Goal: Transaction & Acquisition: Purchase product/service

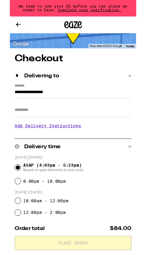
scroll to position [21, 0]
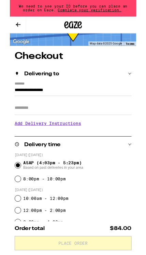
click at [136, 83] on div "Delivering to" at bounding box center [72, 85] width 135 height 6
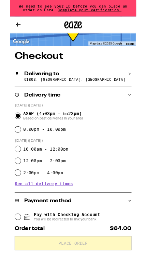
click at [134, 86] on div "Delivering to" at bounding box center [72, 85] width 135 height 6
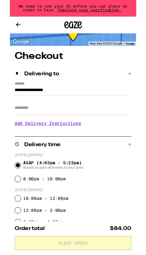
click at [11, 100] on input "**********" at bounding box center [72, 105] width 135 height 11
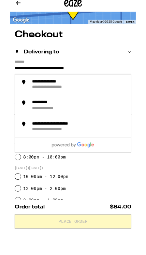
click at [30, 123] on div "**********" at bounding box center [57, 126] width 62 height 6
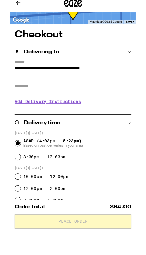
scroll to position [46, 0]
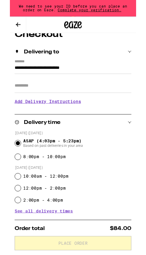
click at [101, 75] on input "**********" at bounding box center [72, 80] width 135 height 11
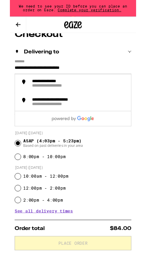
scroll to position [45, 0]
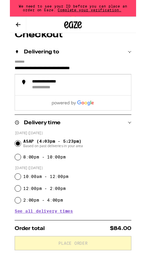
type input "**********"
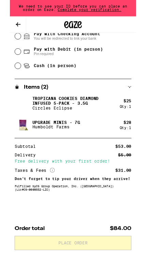
scroll to position [290, 0]
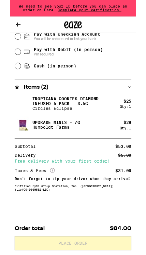
click at [51, 194] on icon "More Info" at bounding box center [49, 196] width 5 height 5
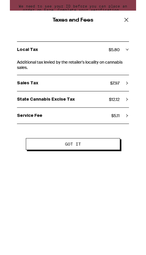
click at [92, 171] on button "Got it" at bounding box center [72, 167] width 109 height 14
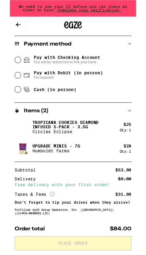
scroll to position [260, 0]
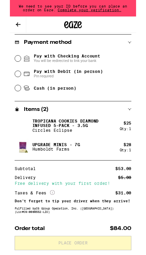
click at [3, 68] on div "**********" at bounding box center [73, 70] width 146 height 501
click at [10, 70] on input "Pay with Checking Account You will be redirected to link your bank" at bounding box center [9, 67] width 7 height 7
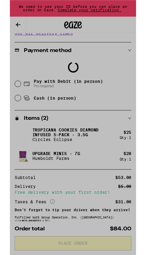
scroll to position [251, 0]
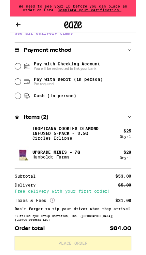
click at [12, 97] on input "Pay with Debit (in person) Pin required" at bounding box center [9, 94] width 7 height 7
radio input "true"
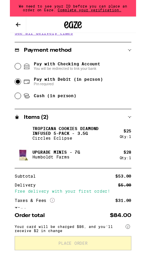
click at [11, 79] on input "Pay with Checking Account You will be redirected to link your bank" at bounding box center [9, 76] width 7 height 7
click at [8, 113] on input "Cash (in person)" at bounding box center [9, 110] width 7 height 7
radio input "true"
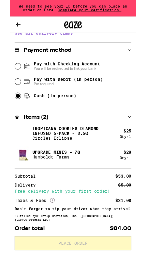
click at [12, 78] on input "Pay with Checking Account You will be redirected to link your bank" at bounding box center [9, 76] width 7 height 7
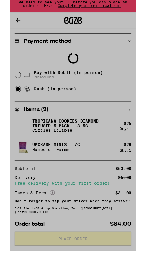
scroll to position [262, 0]
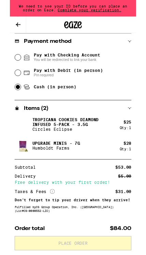
click at [107, 82] on span "Pay with Debit (in person)" at bounding box center [68, 81] width 80 height 5
click at [13, 82] on input "Pay with Debit (in person) Pin required" at bounding box center [9, 84] width 7 height 7
radio input "true"
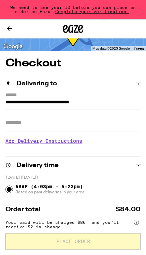
scroll to position [0, 0]
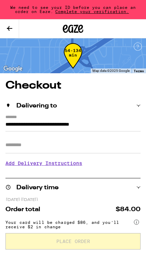
click at [99, 10] on span "Complete your verification." at bounding box center [92, 11] width 78 height 4
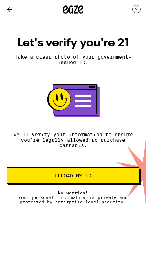
click at [103, 178] on span "Upload my ID" at bounding box center [73, 175] width 121 height 5
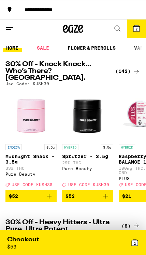
click at [106, 238] on div "2" at bounding box center [106, 242] width 66 height 14
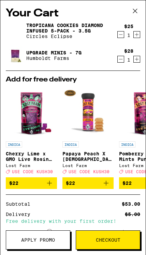
click at [118, 237] on span "Checkout" at bounding box center [108, 239] width 25 height 5
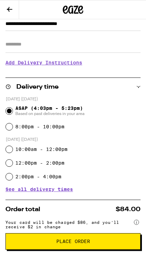
scroll to position [81, 0]
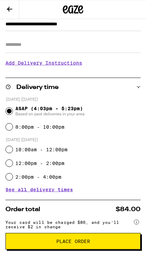
click at [9, 129] on input "8:00pm - 10:00pm" at bounding box center [9, 126] width 7 height 7
radio input "true"
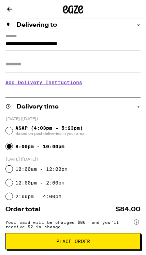
scroll to position [56, 0]
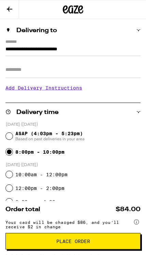
click at [6, 137] on input "ASAP (4:03pm - 5:23pm) Based on past deliveries in your area" at bounding box center [9, 136] width 7 height 7
radio input "true"
click at [11, 155] on input "8:00pm - 10:00pm" at bounding box center [9, 151] width 7 height 7
radio input "true"
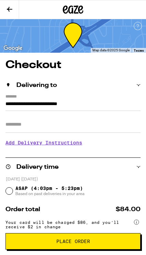
scroll to position [0, 0]
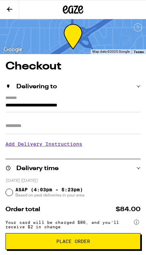
click at [75, 11] on icon at bounding box center [73, 9] width 10 height 8
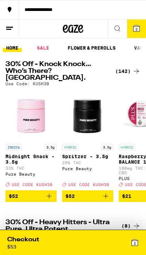
click at [137, 32] on button "2" at bounding box center [136, 28] width 19 height 18
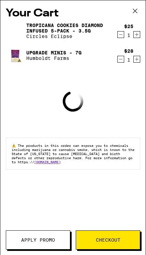
click at [29, 237] on span "Apply Promo" at bounding box center [38, 239] width 34 height 5
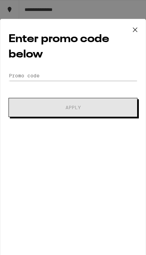
click at [135, 33] on icon at bounding box center [135, 30] width 10 height 10
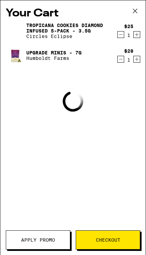
click at [133, 14] on icon at bounding box center [135, 11] width 10 height 10
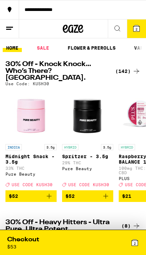
click at [138, 30] on icon at bounding box center [137, 28] width 6 height 6
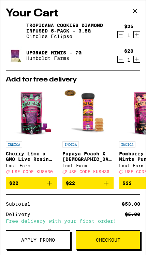
click at [31, 239] on span "Apply Promo" at bounding box center [38, 239] width 34 height 5
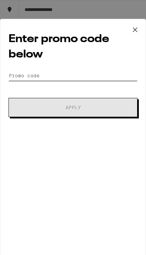
click at [16, 75] on input "Promo Code" at bounding box center [73, 75] width 129 height 10
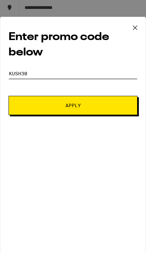
type input "Kush30"
click at [54, 112] on button "Apply" at bounding box center [73, 107] width 129 height 19
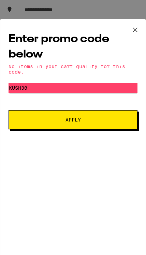
click at [144, 16] on div "Enter promo code below No items in your cart qualify for this code. Promo Code …" at bounding box center [73, 127] width 146 height 255
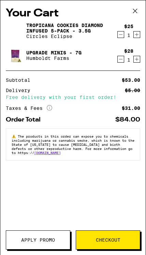
click at [134, 29] on div "$25 1" at bounding box center [128, 31] width 26 height 14
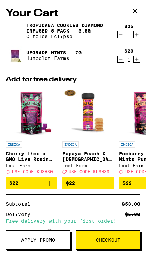
click at [135, 8] on icon at bounding box center [135, 11] width 10 height 10
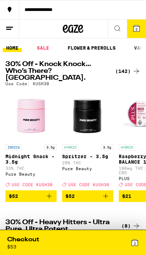
click at [134, 242] on span "2" at bounding box center [135, 243] width 2 height 4
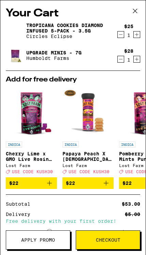
click at [116, 238] on span "Checkout" at bounding box center [108, 239] width 25 height 5
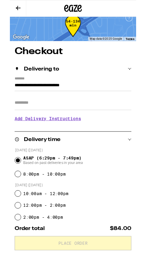
click at [64, 200] on label "8:00pm - 10:00pm" at bounding box center [39, 200] width 49 height 5
click at [13, 200] on input "8:00pm - 10:00pm" at bounding box center [9, 201] width 7 height 7
radio input "true"
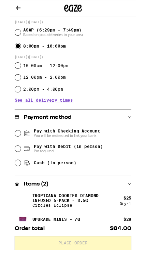
click at [12, 175] on input "Pay with Debit (in person) Pin required" at bounding box center [9, 172] width 7 height 7
radio input "true"
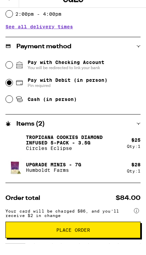
scroll to position [244, 0]
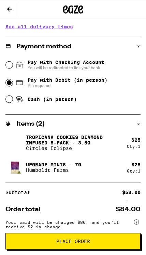
click at [92, 239] on span "Place Order" at bounding box center [73, 241] width 124 height 5
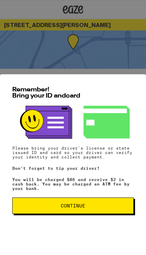
click at [96, 204] on span "Continue" at bounding box center [73, 205] width 110 height 5
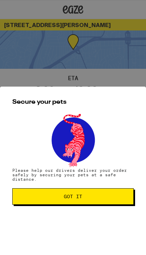
click at [104, 203] on button "Got it" at bounding box center [73, 196] width 122 height 16
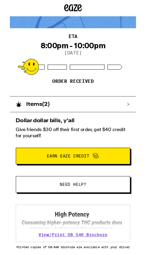
scroll to position [42, 0]
